Goal: Task Accomplishment & Management: Manage account settings

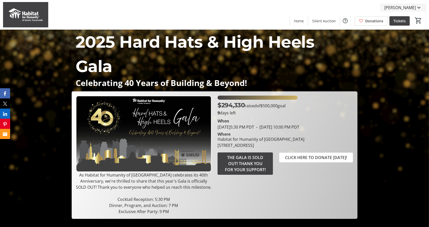
click at [412, 7] on span "[PERSON_NAME]" at bounding box center [401, 8] width 32 height 6
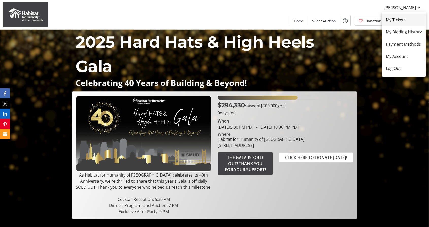
click at [400, 22] on span "My Tickets" at bounding box center [404, 20] width 36 height 6
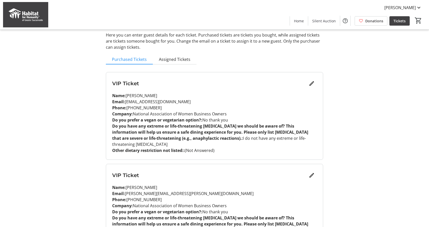
scroll to position [18, 0]
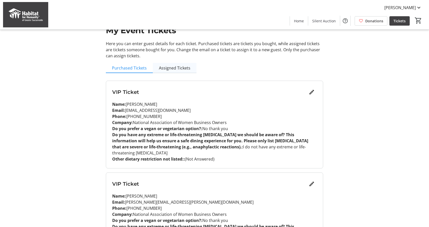
click at [165, 70] on span "Assigned Tickets" at bounding box center [175, 68] width 32 height 4
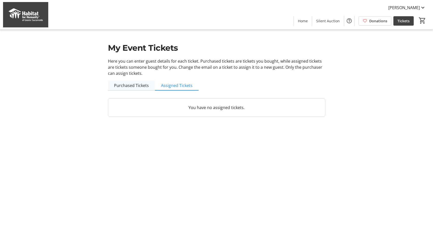
click at [136, 87] on span "Purchased Tickets" at bounding box center [131, 86] width 35 height 4
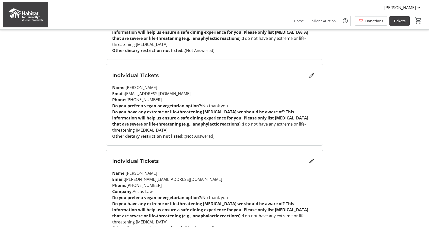
scroll to position [311, 0]
click at [313, 72] on mat-icon "Edit" at bounding box center [312, 75] width 6 height 6
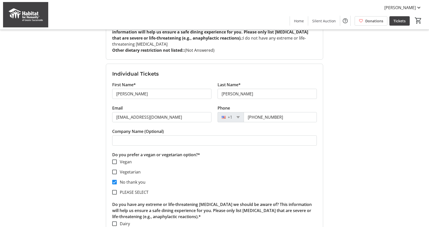
click at [340, 90] on div "My Event Tickets Here you can enter guest details for each ticket. Purchased ti…" at bounding box center [214, 95] width 335 height 812
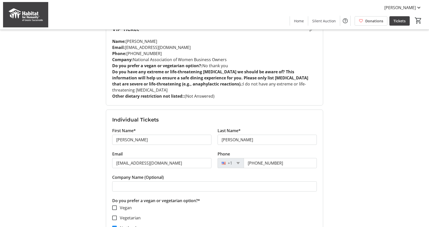
scroll to position [270, 0]
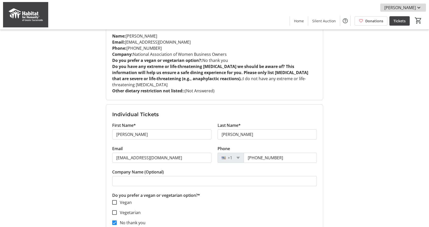
click at [412, 5] on span "[PERSON_NAME]" at bounding box center [401, 8] width 32 height 6
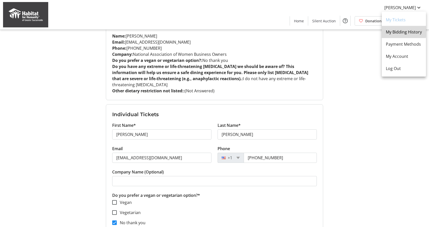
click at [397, 31] on span "My Bidding History" at bounding box center [404, 32] width 36 height 6
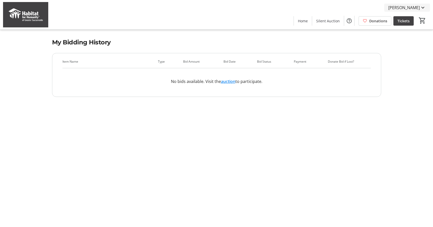
click at [407, 8] on span "[PERSON_NAME]" at bounding box center [405, 8] width 32 height 6
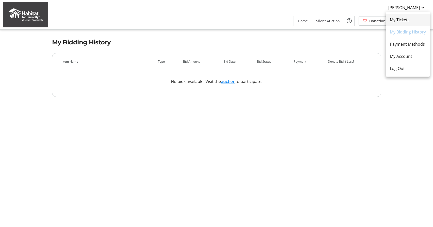
click at [399, 22] on span "My Tickets" at bounding box center [408, 20] width 36 height 6
